Goal: Information Seeking & Learning: Learn about a topic

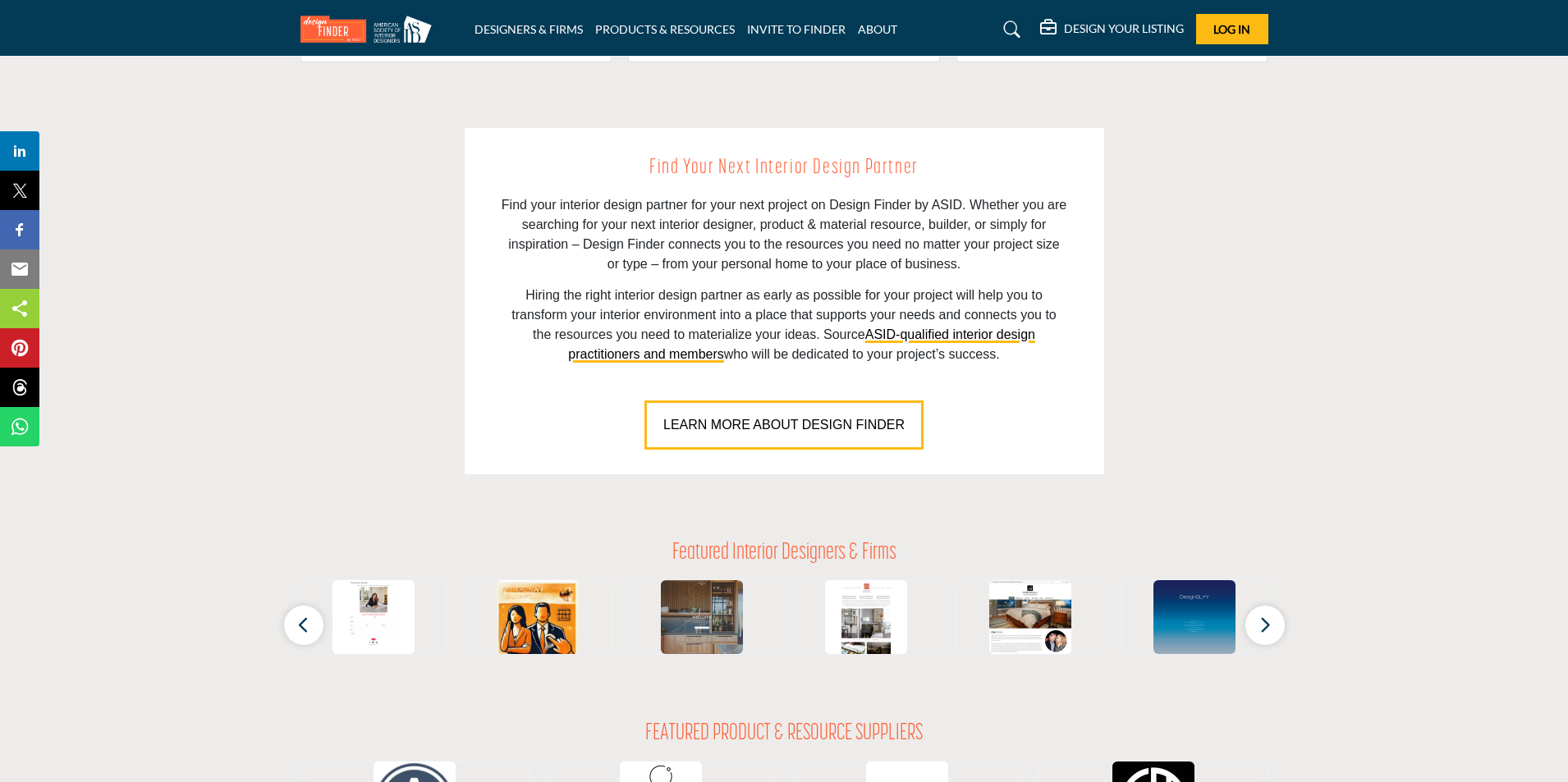
scroll to position [1232, 0]
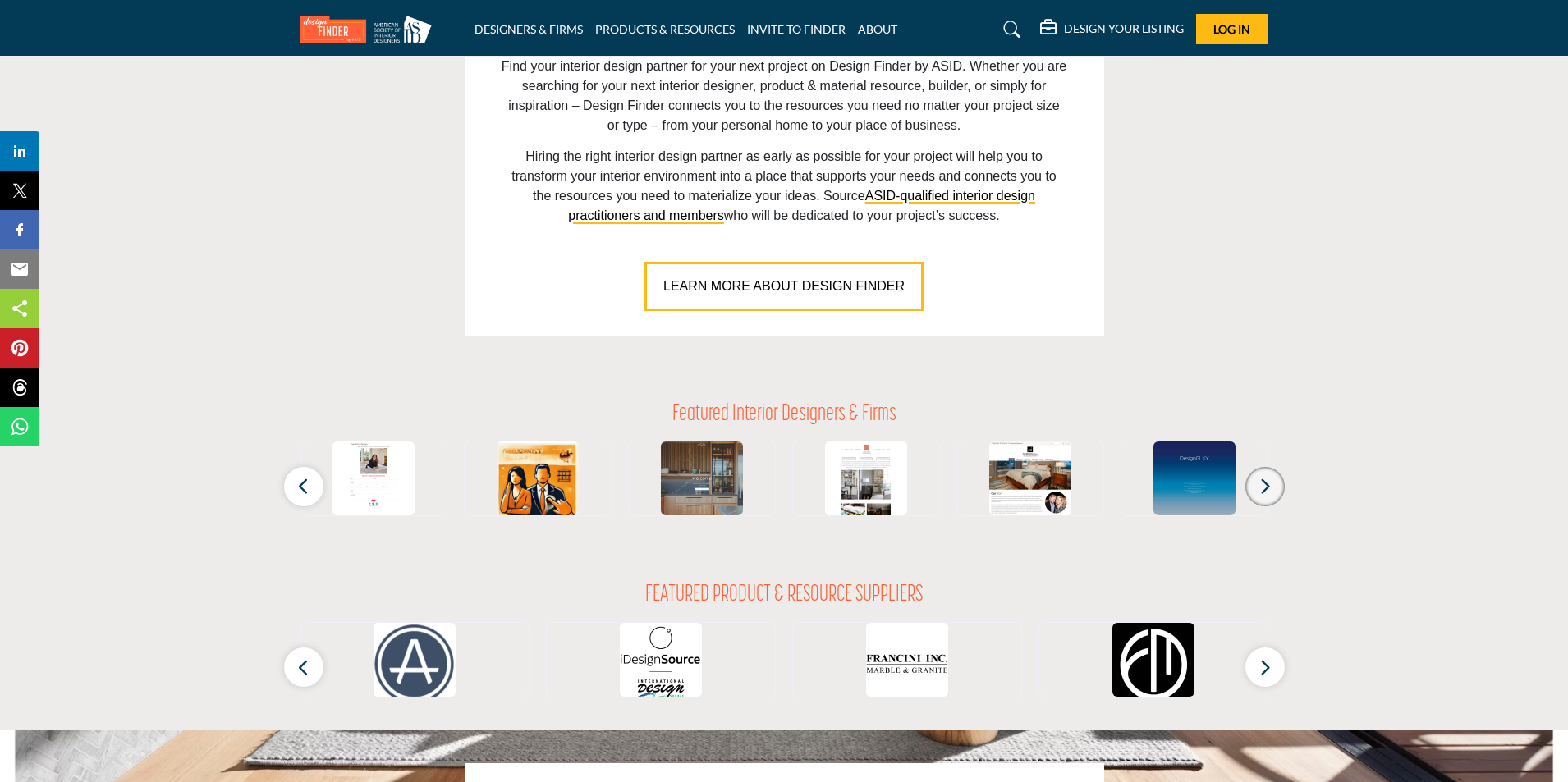
click at [1272, 490] on button "button" at bounding box center [1266, 487] width 40 height 40
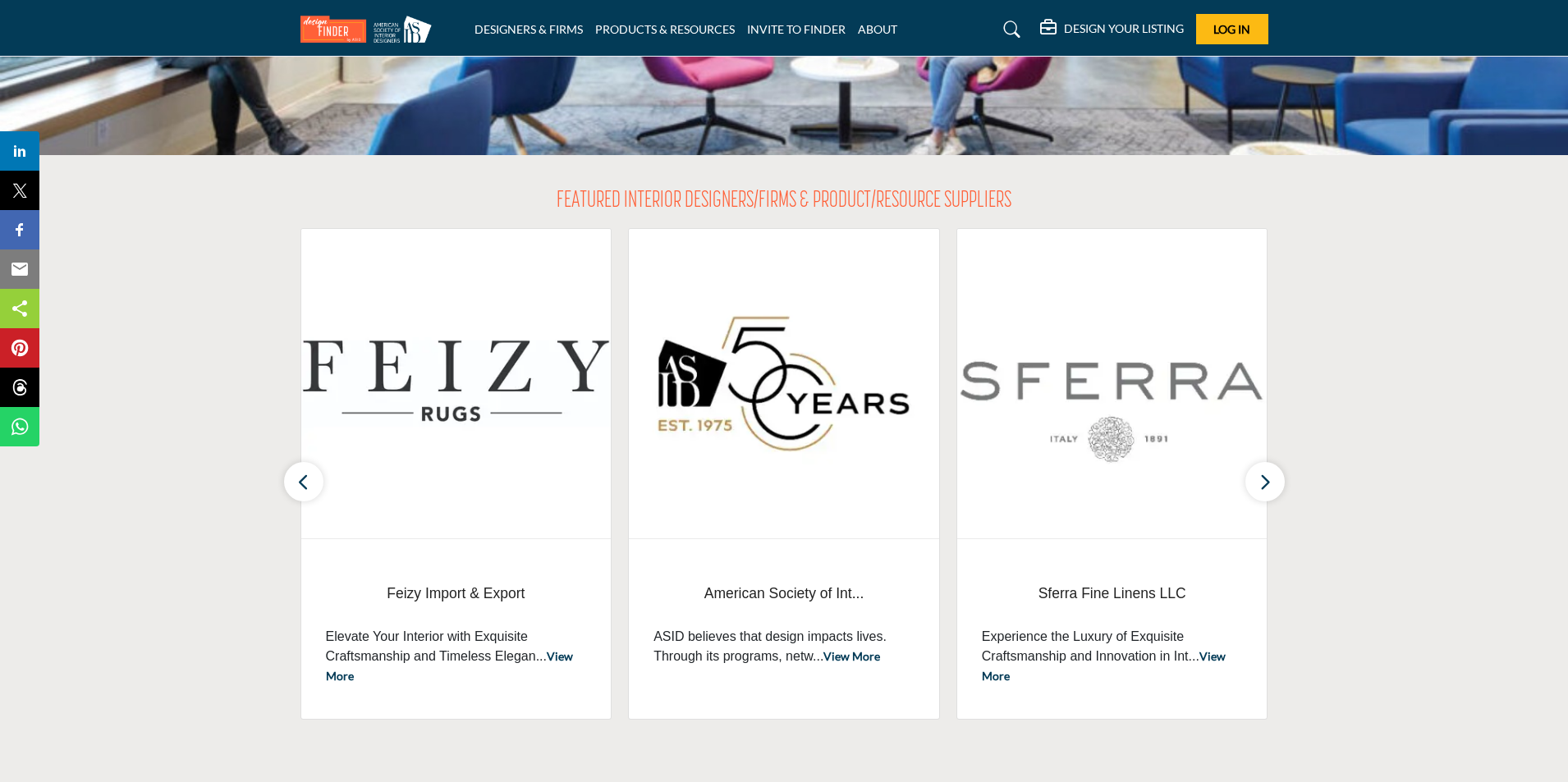
scroll to position [411, 0]
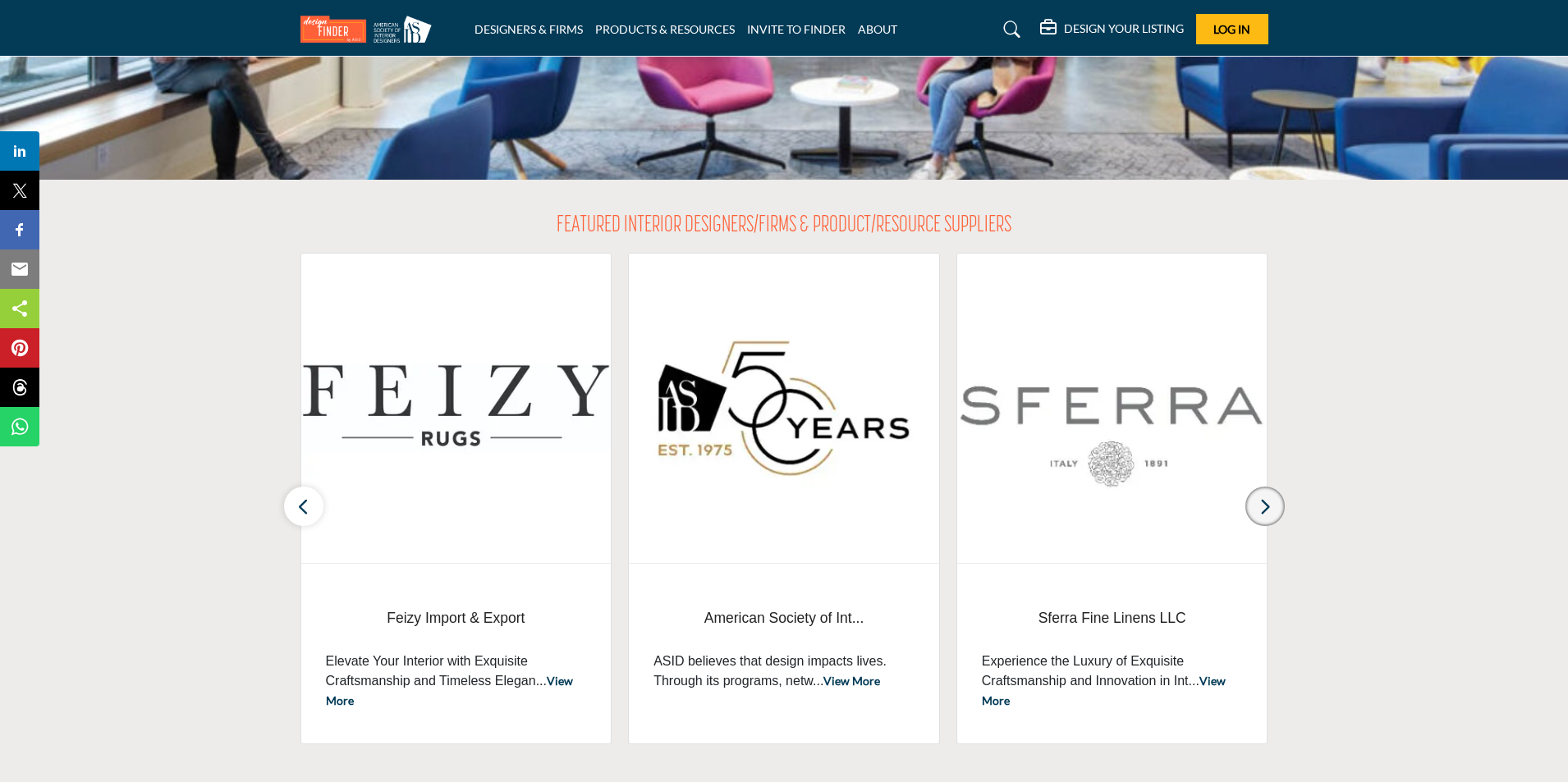
click at [1261, 510] on icon "button" at bounding box center [1265, 507] width 13 height 21
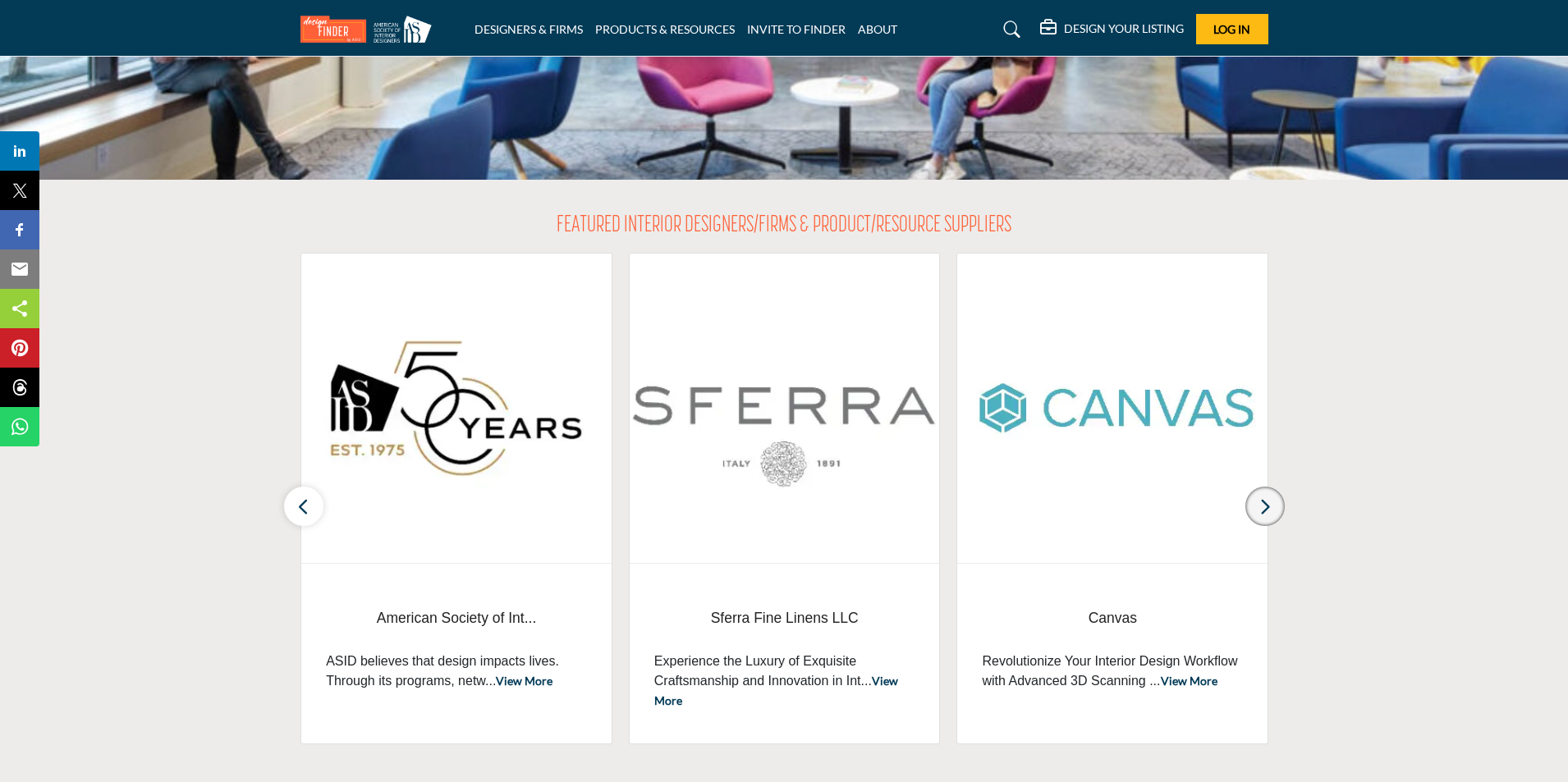
click at [1261, 510] on icon "button" at bounding box center [1265, 507] width 13 height 21
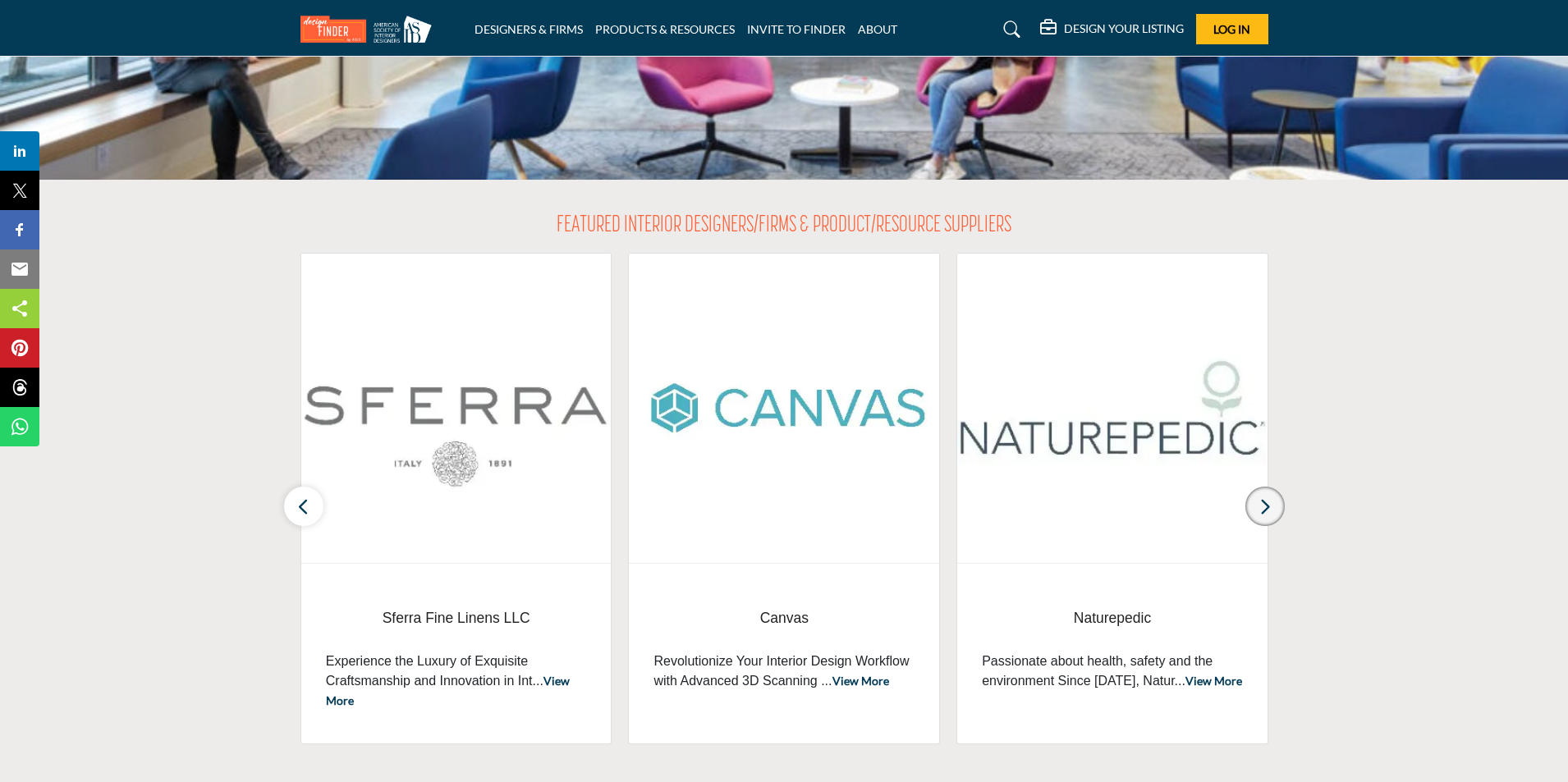
click at [1261, 510] on icon "button" at bounding box center [1265, 507] width 13 height 21
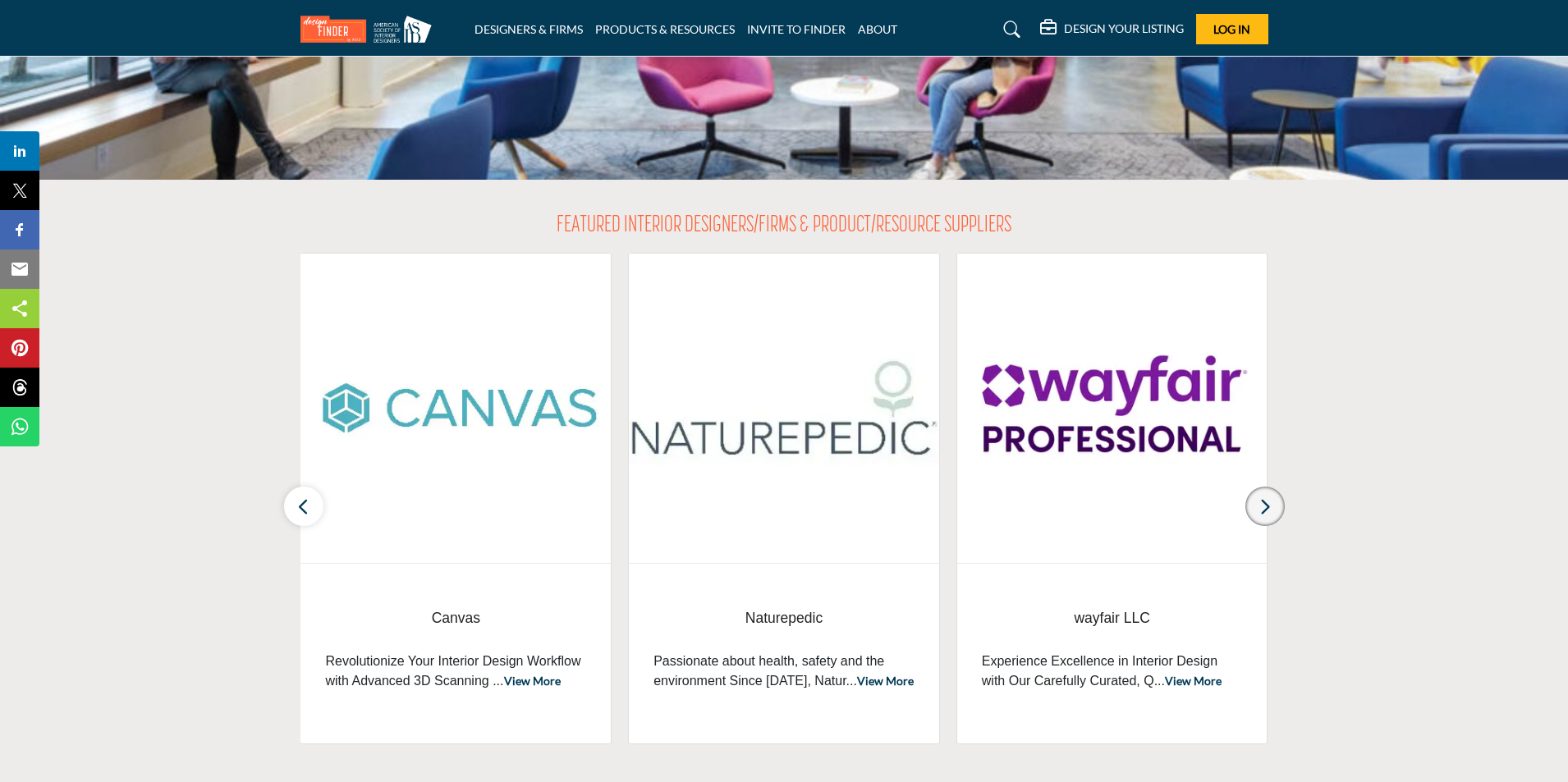
click at [1261, 510] on icon "button" at bounding box center [1265, 507] width 13 height 21
click at [309, 499] on icon "button" at bounding box center [304, 507] width 13 height 21
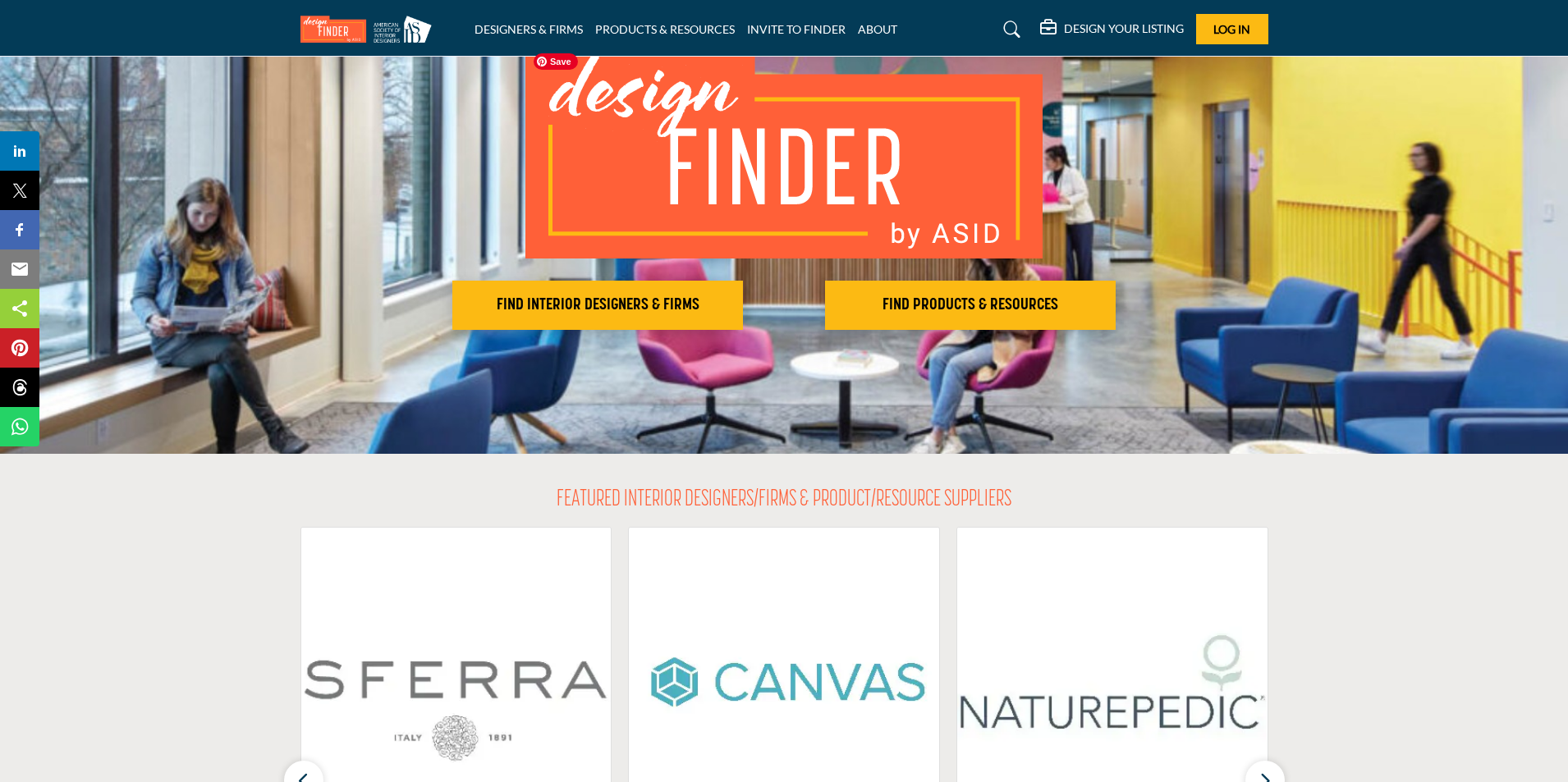
scroll to position [0, 0]
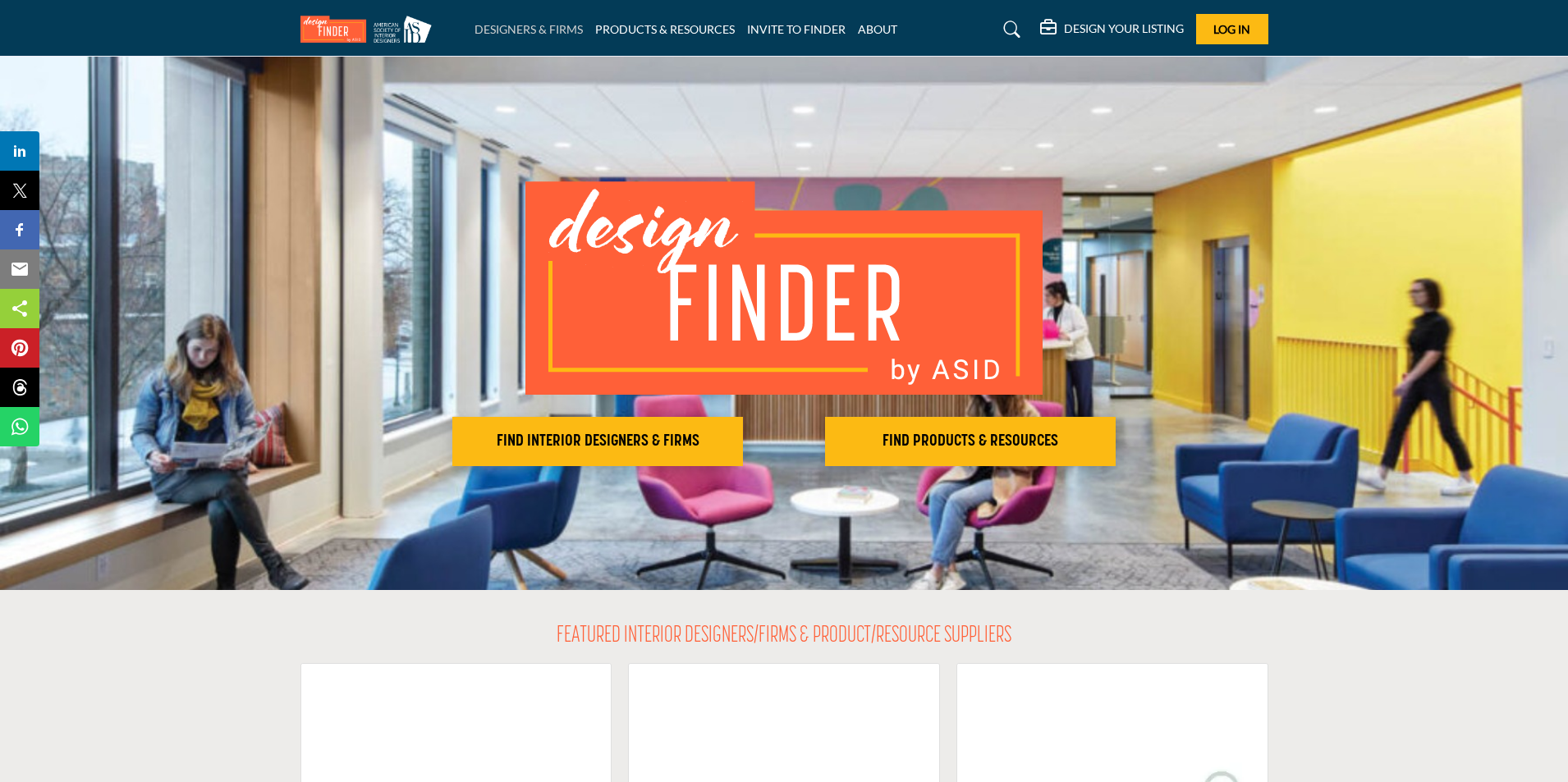
click at [516, 28] on link "DESIGNERS & FIRMS" at bounding box center [528, 28] width 108 height 14
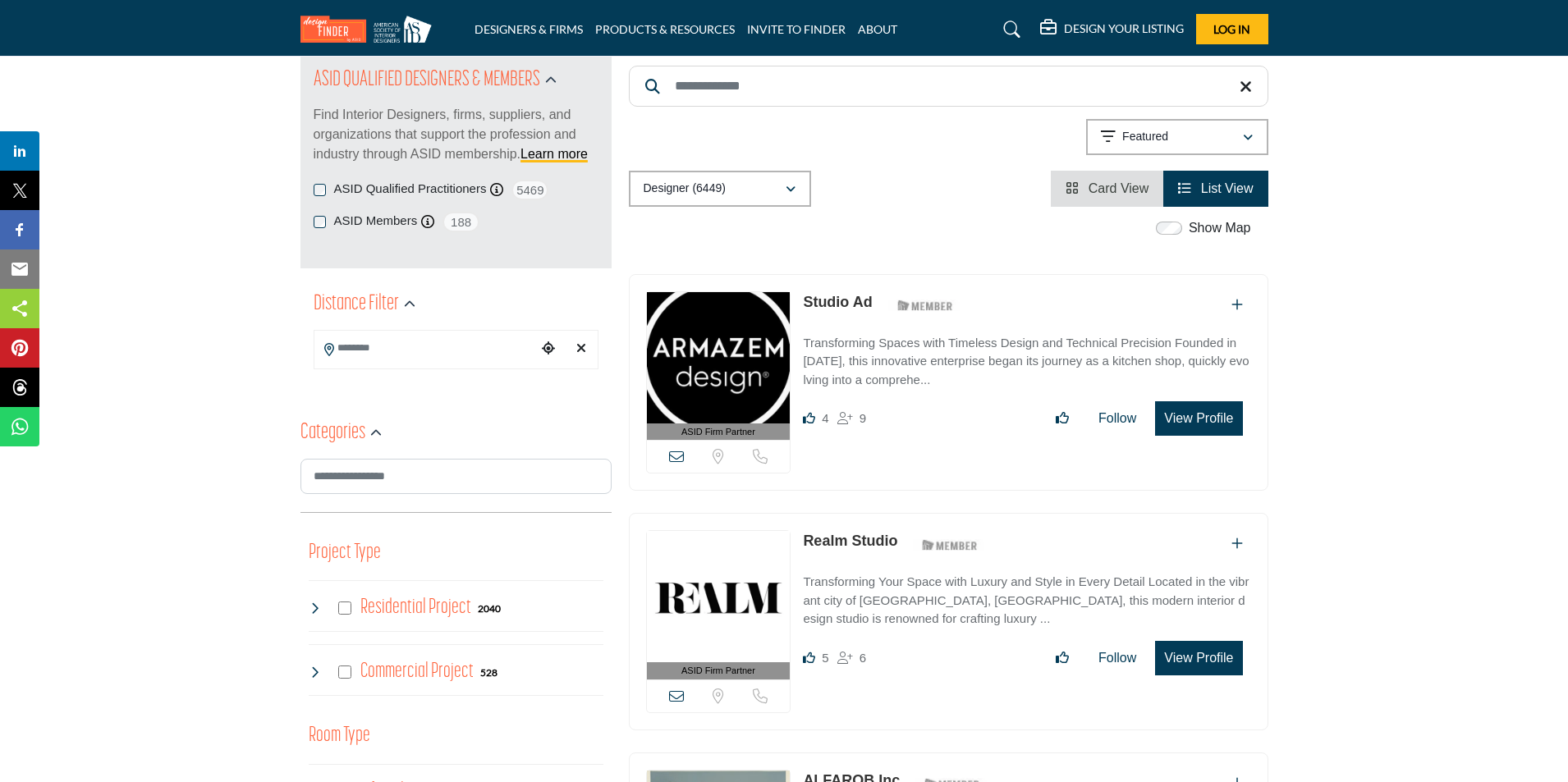
scroll to position [164, 0]
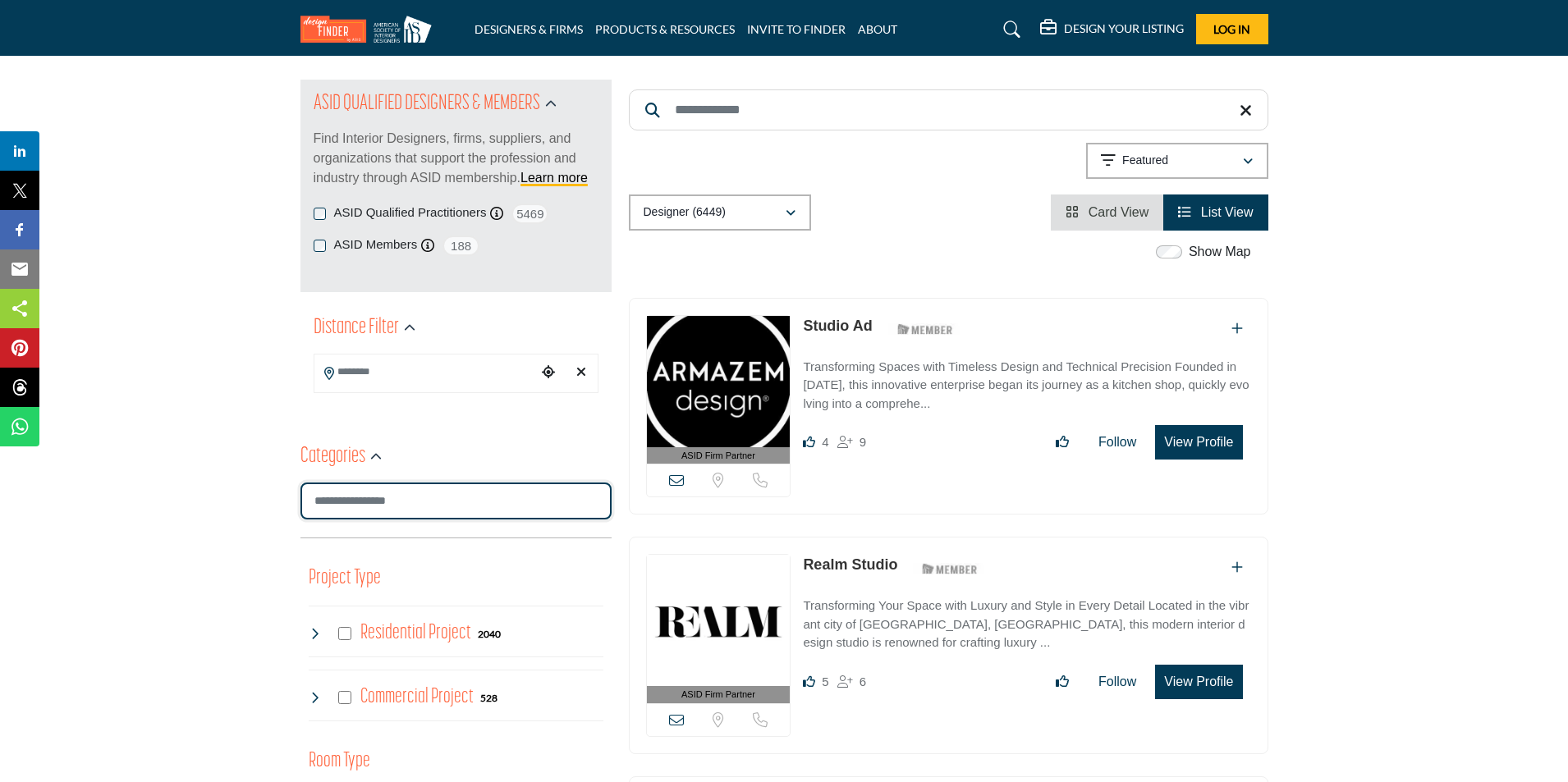
click at [417, 503] on input "Search Category" at bounding box center [455, 501] width 312 height 37
click at [371, 453] on icon "button" at bounding box center [376, 457] width 11 height 11
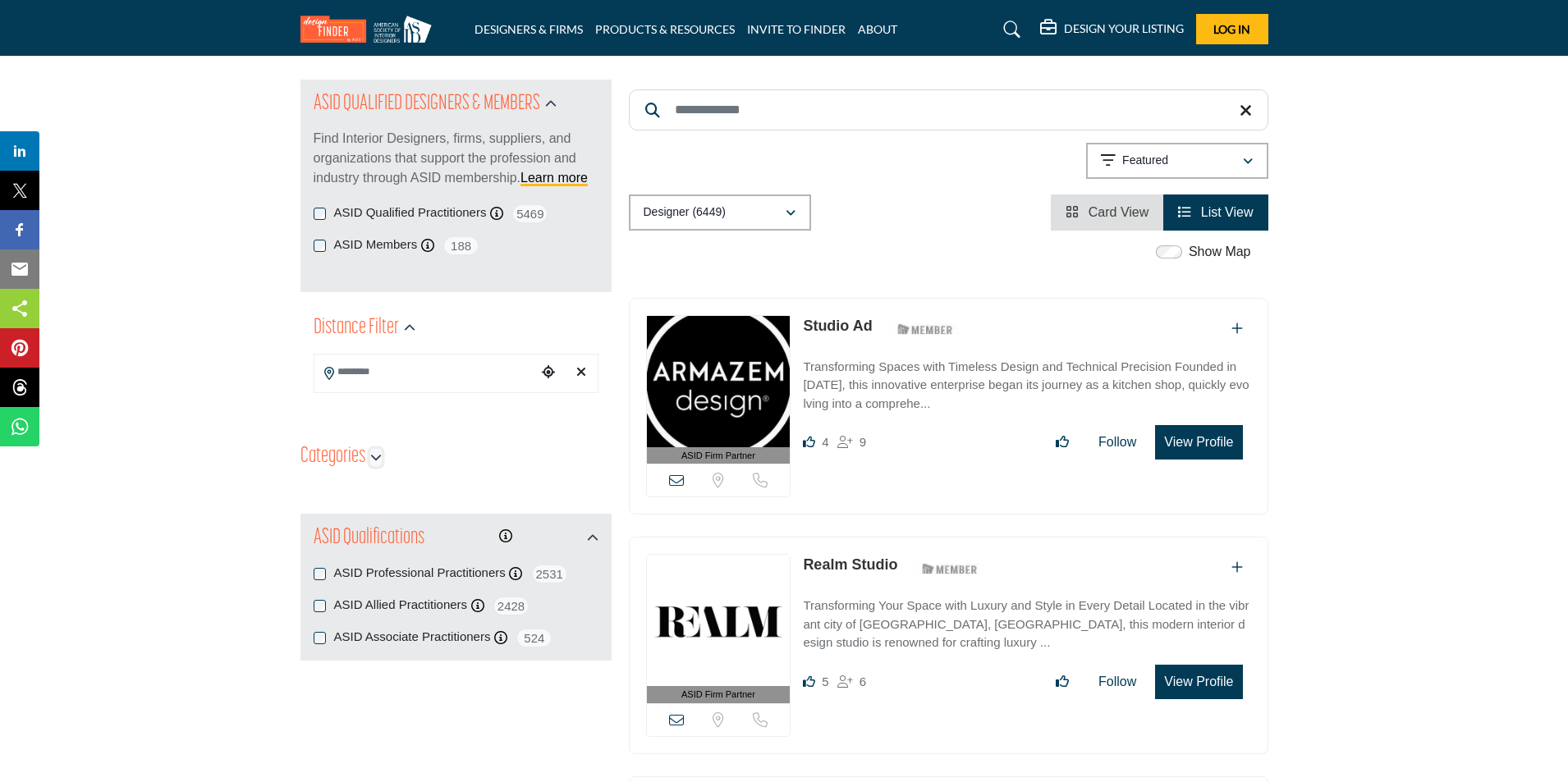
click at [371, 453] on icon "button" at bounding box center [376, 457] width 11 height 11
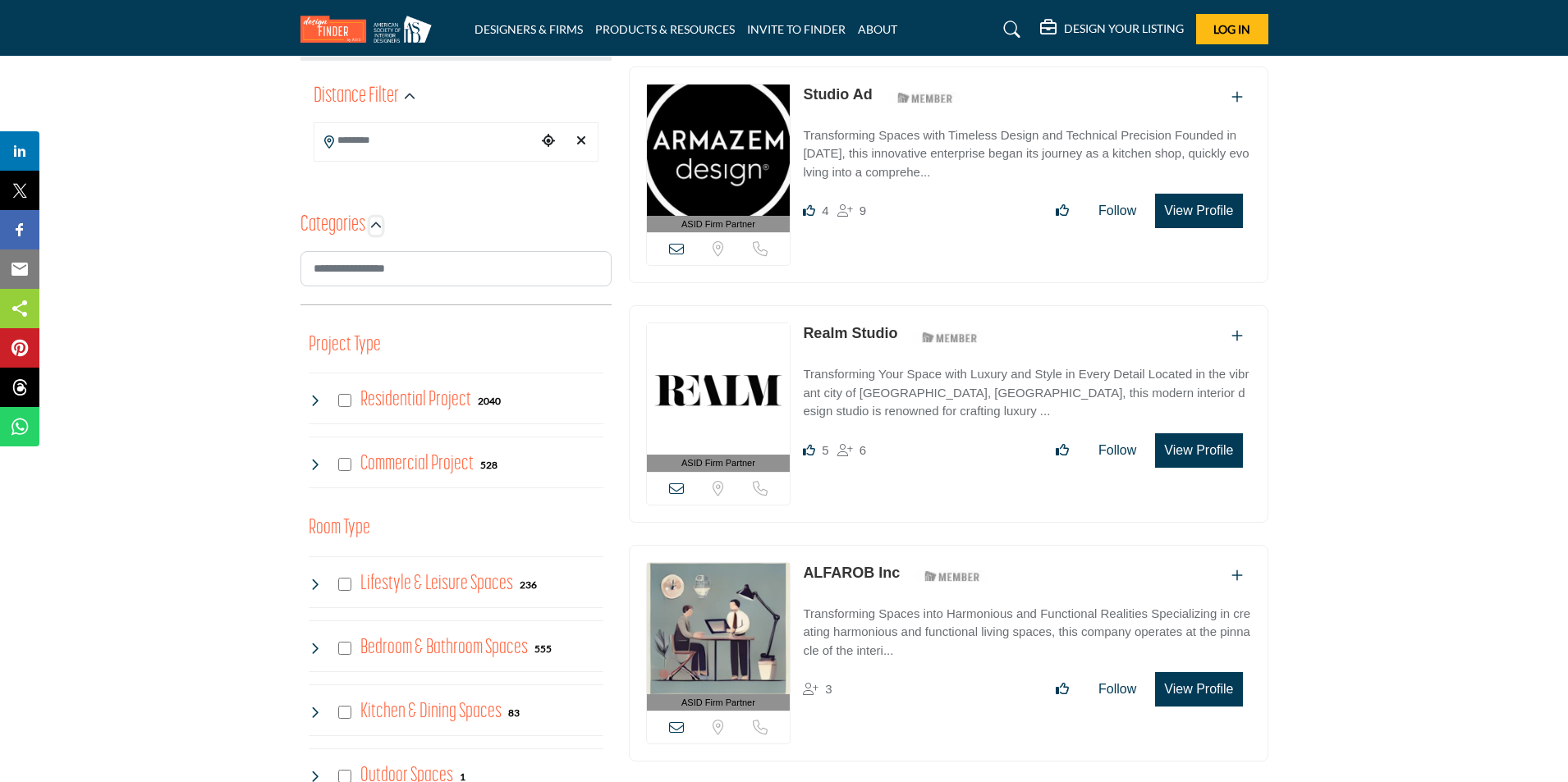
scroll to position [411, 0]
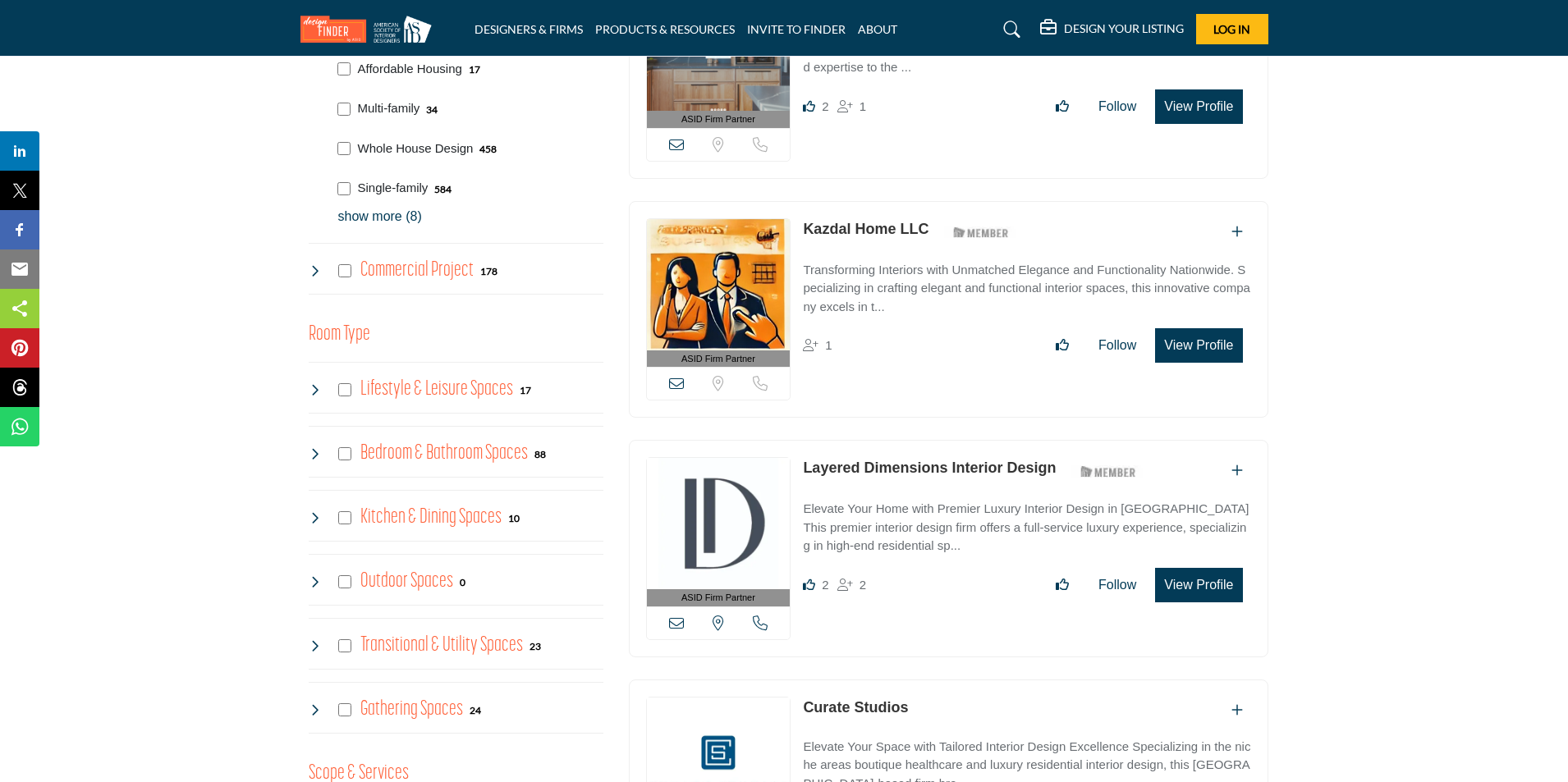
scroll to position [657, 0]
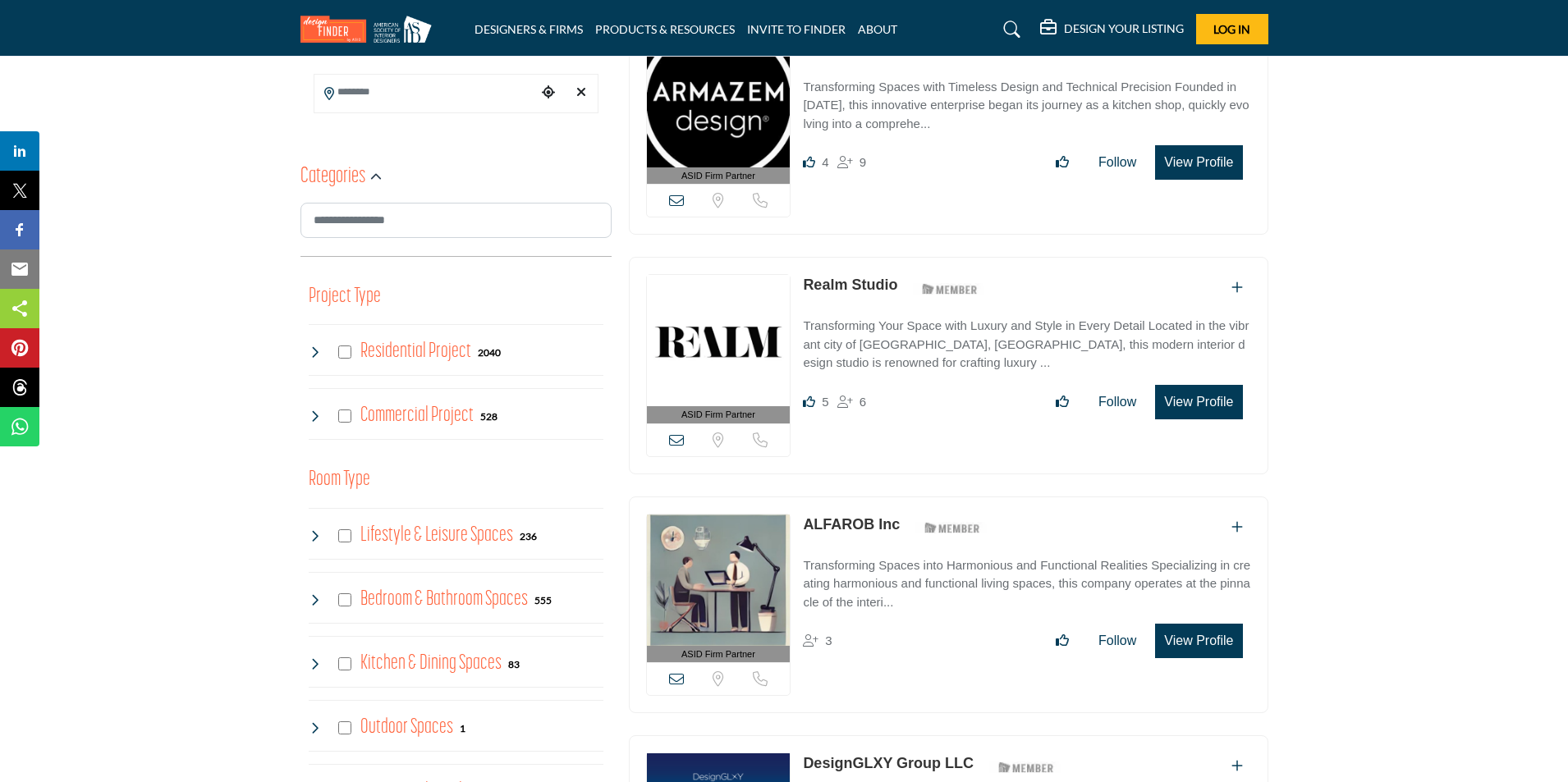
scroll to position [492, 0]
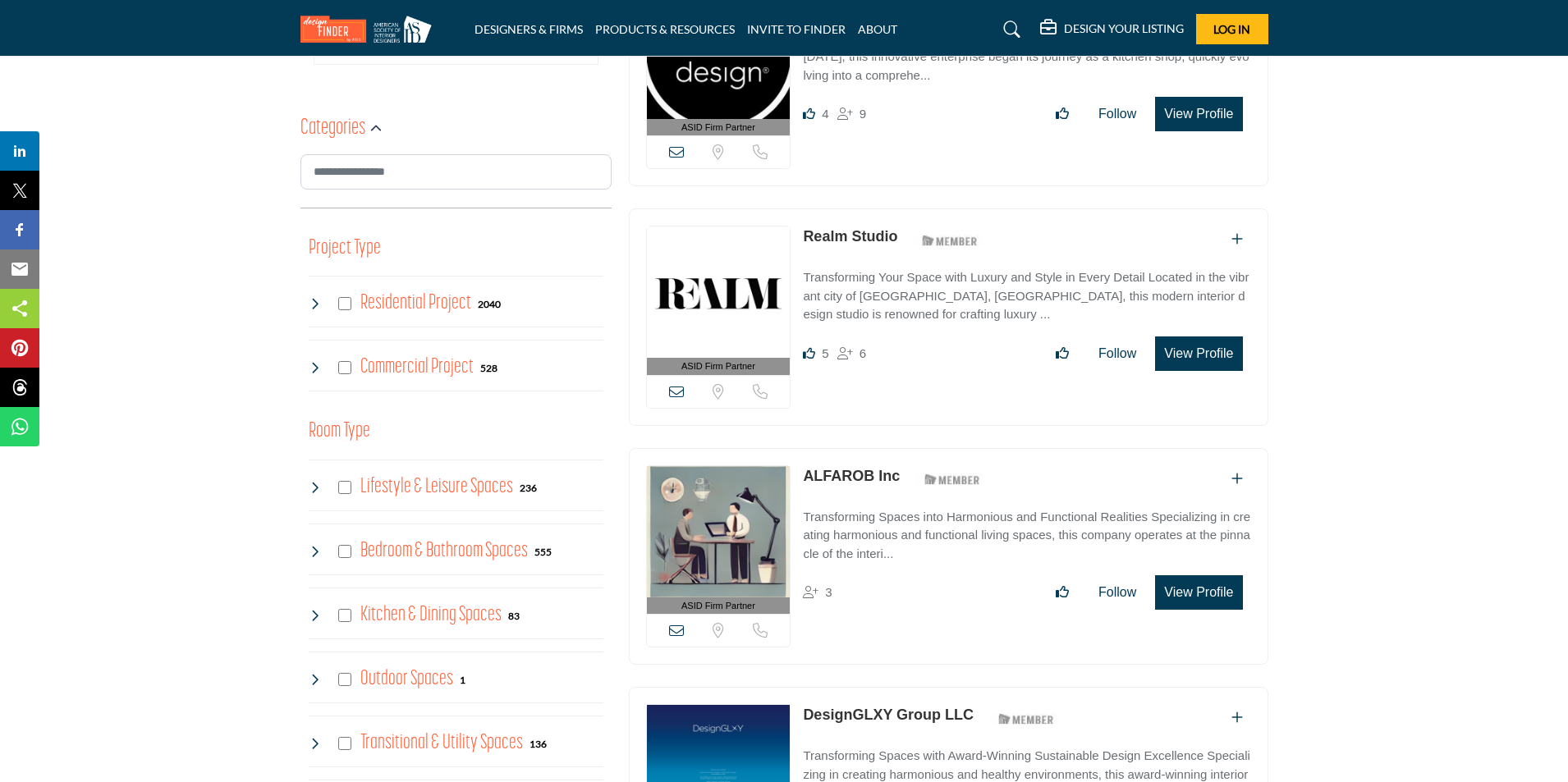
click at [416, 312] on h4 "Residential Project" at bounding box center [416, 303] width 111 height 28
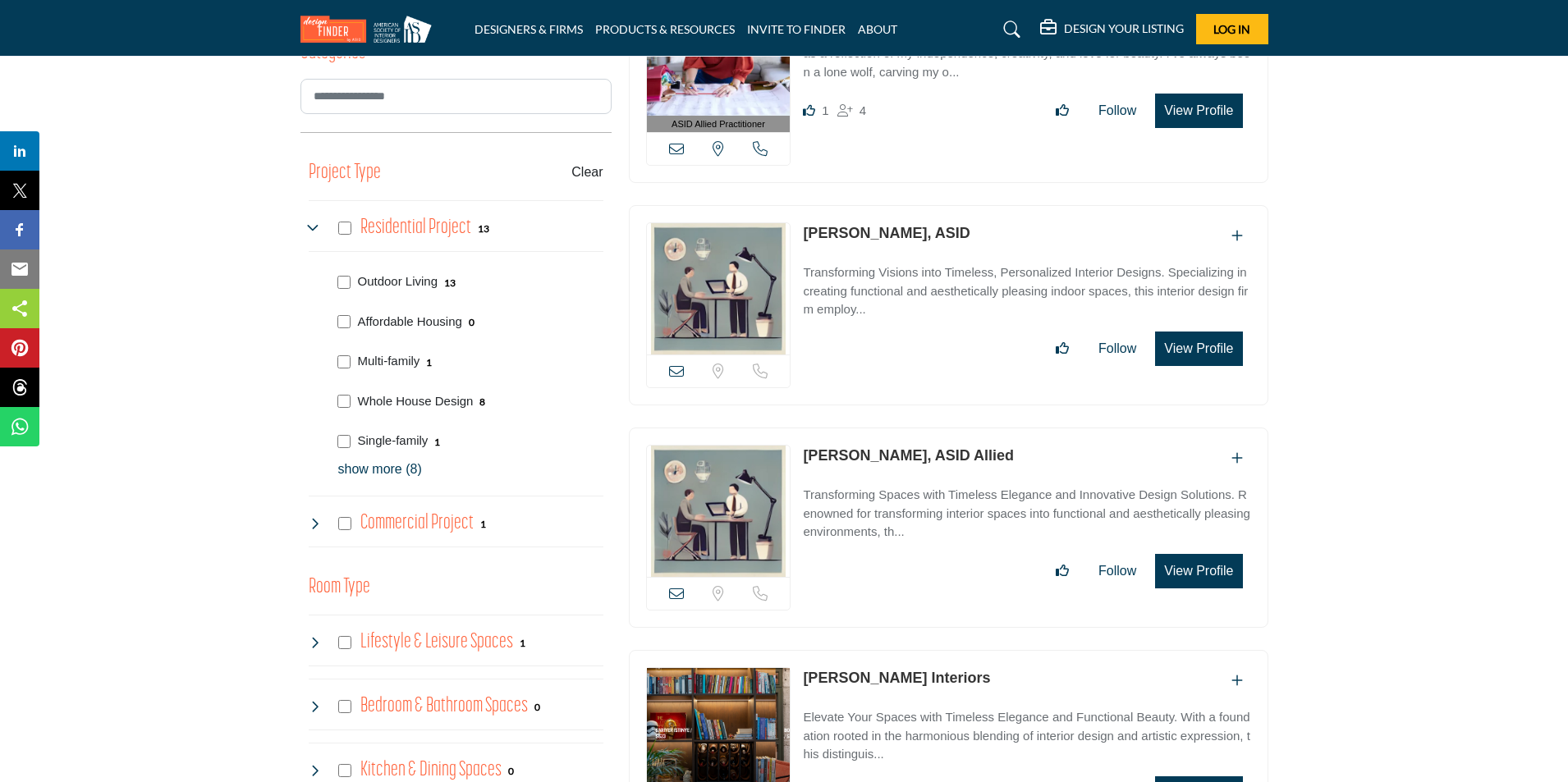
scroll to position [575, 0]
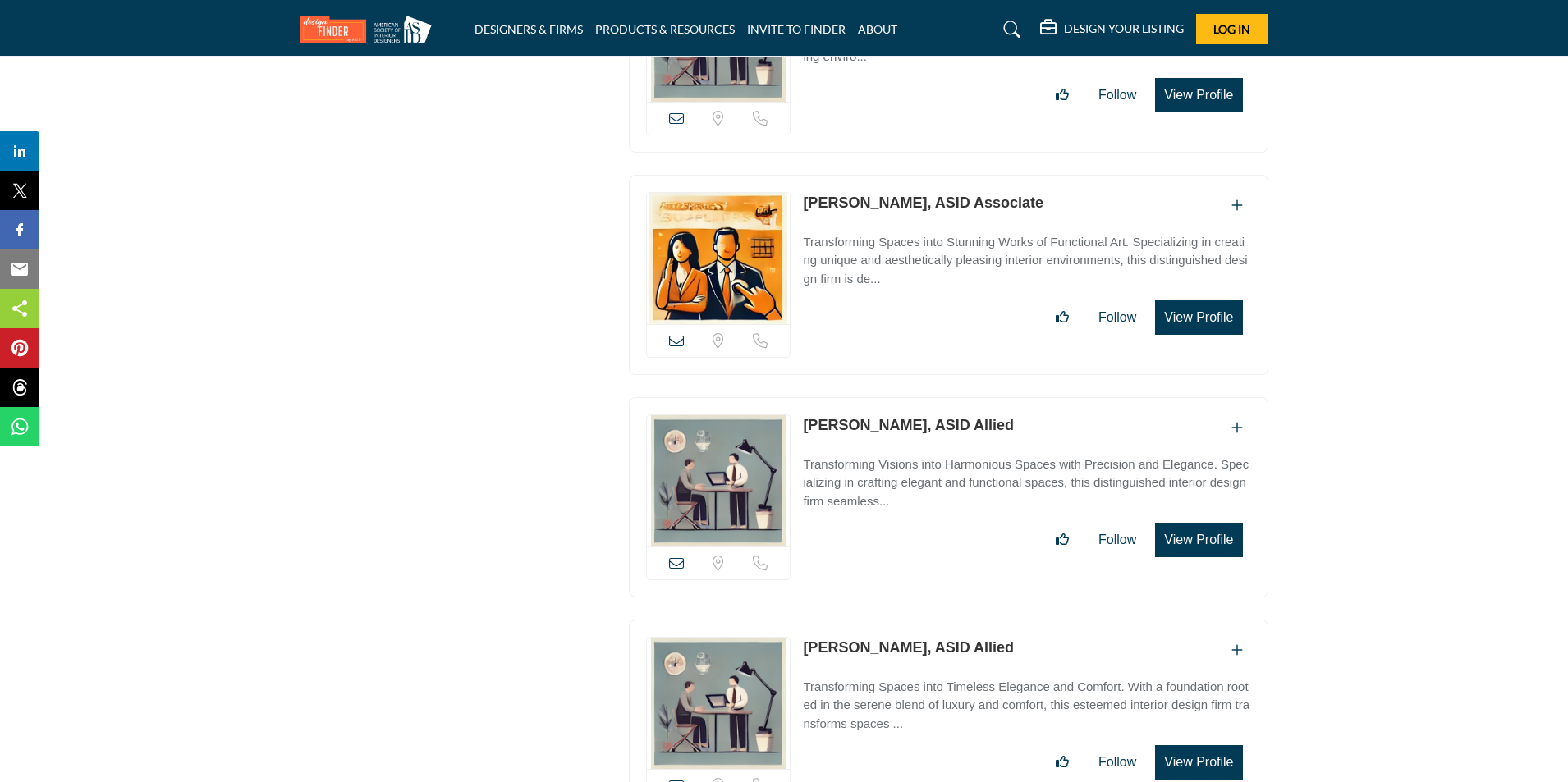
scroll to position [17488, 0]
